Goal: Task Accomplishment & Management: Use online tool/utility

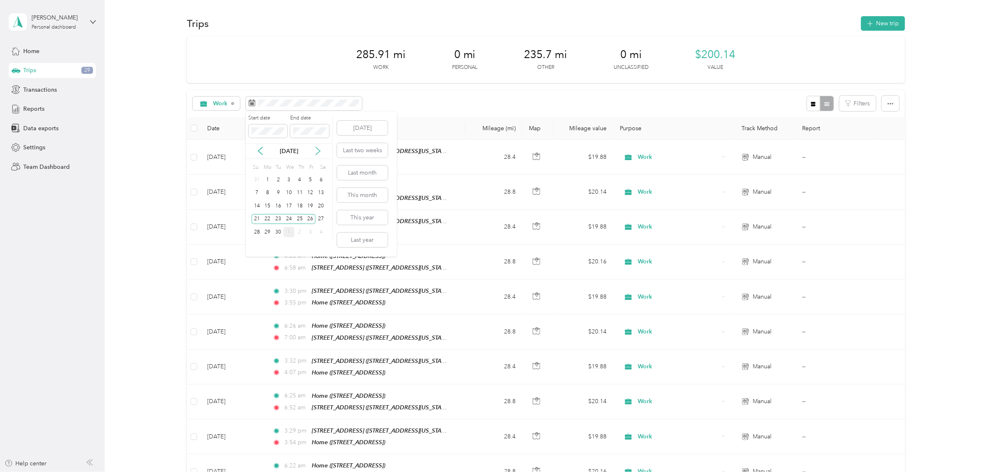
click at [314, 152] on icon at bounding box center [318, 151] width 8 height 8
click at [271, 181] on div "29" at bounding box center [267, 180] width 11 height 10
click at [313, 235] on div "3" at bounding box center [310, 232] width 11 height 10
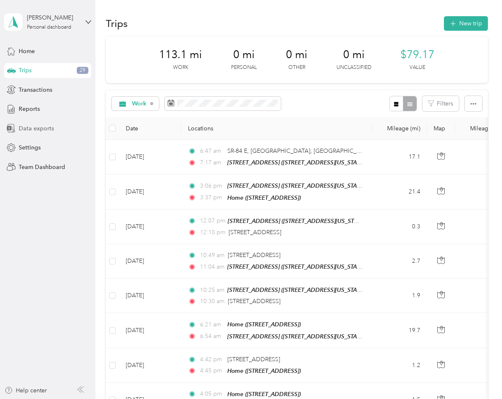
click at [44, 125] on span "Data exports" at bounding box center [36, 128] width 35 height 9
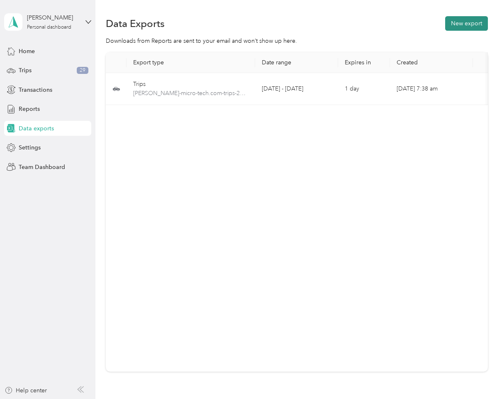
click at [454, 21] on button "New export" at bounding box center [466, 23] width 43 height 15
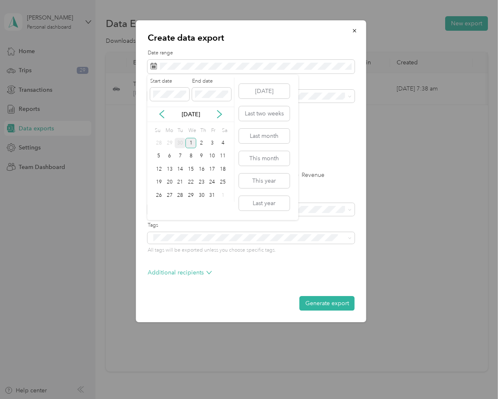
click at [179, 142] on div "30" at bounding box center [180, 143] width 11 height 10
click at [162, 117] on icon at bounding box center [162, 114] width 8 height 8
click at [164, 206] on div "1" at bounding box center [169, 208] width 11 height 10
click at [165, 208] on div "1" at bounding box center [169, 208] width 11 height 10
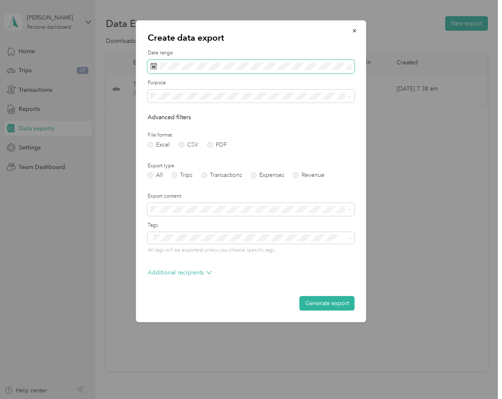
drag, startPoint x: 279, startPoint y: 16, endPoint x: 259, endPoint y: 55, distance: 43.6
click at [278, 19] on div at bounding box center [251, 199] width 502 height 399
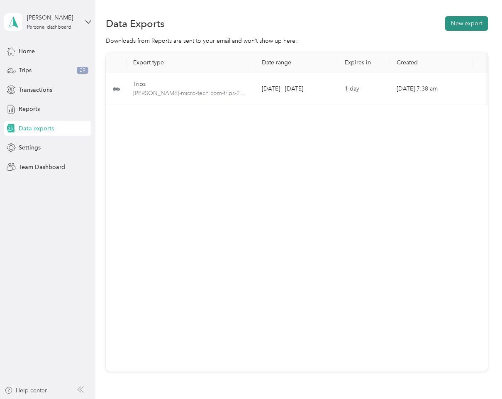
click at [478, 20] on button "New export" at bounding box center [466, 23] width 43 height 15
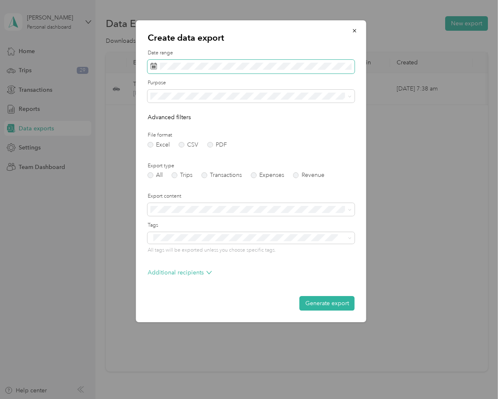
click at [240, 71] on span at bounding box center [251, 67] width 207 height 14
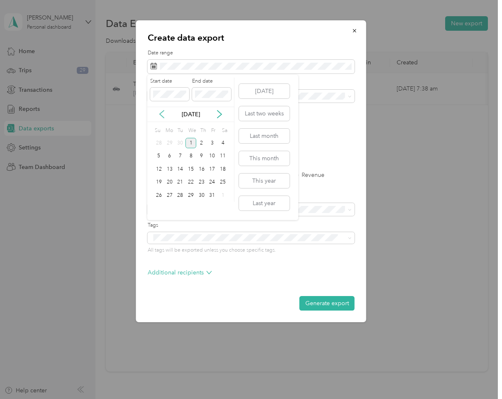
click at [161, 115] on icon at bounding box center [162, 113] width 4 height 7
drag, startPoint x: 166, startPoint y: 183, endPoint x: 181, endPoint y: 182, distance: 15.0
click at [166, 183] on div "22" at bounding box center [169, 182] width 11 height 10
click at [211, 183] on div "26" at bounding box center [212, 182] width 11 height 10
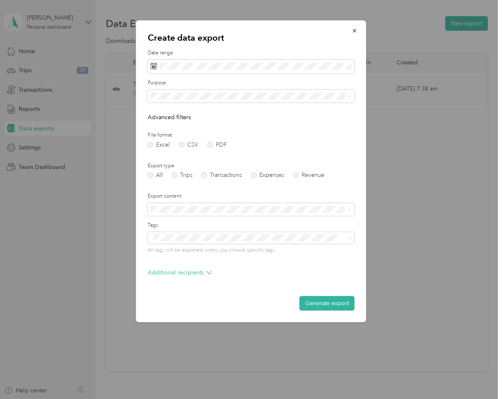
click at [203, 125] on div "Work" at bounding box center [251, 124] width 196 height 9
click at [209, 146] on label "PDF" at bounding box center [217, 145] width 20 height 6
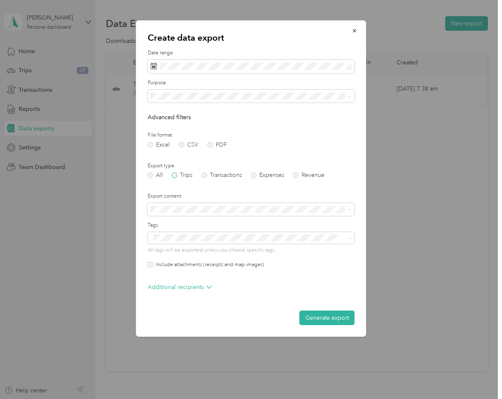
click at [174, 173] on label "Trips" at bounding box center [181, 175] width 21 height 6
click at [341, 316] on button "Generate export" at bounding box center [327, 318] width 55 height 15
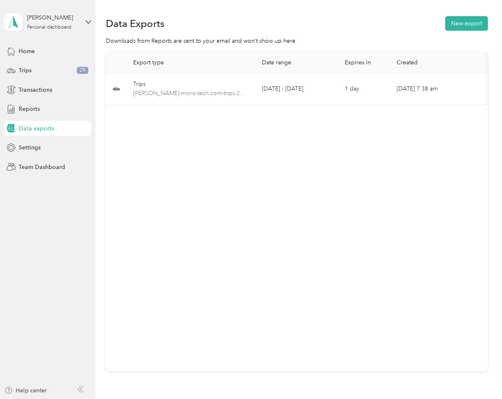
click at [351, 198] on div "Export type Date range Expires in Created Download Trips [PERSON_NAME]-micro-te…" at bounding box center [297, 211] width 382 height 319
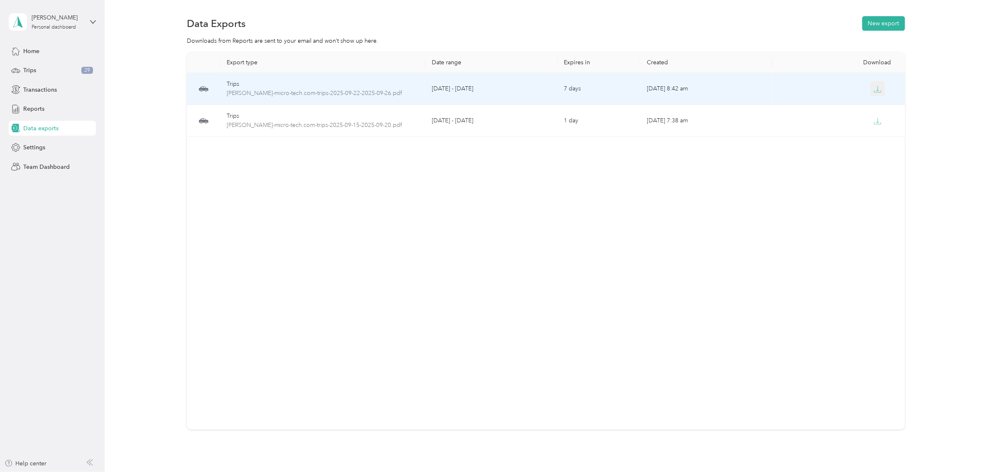
click at [874, 89] on icon "button" at bounding box center [877, 89] width 7 height 7
